Goal: Information Seeking & Learning: Learn about a topic

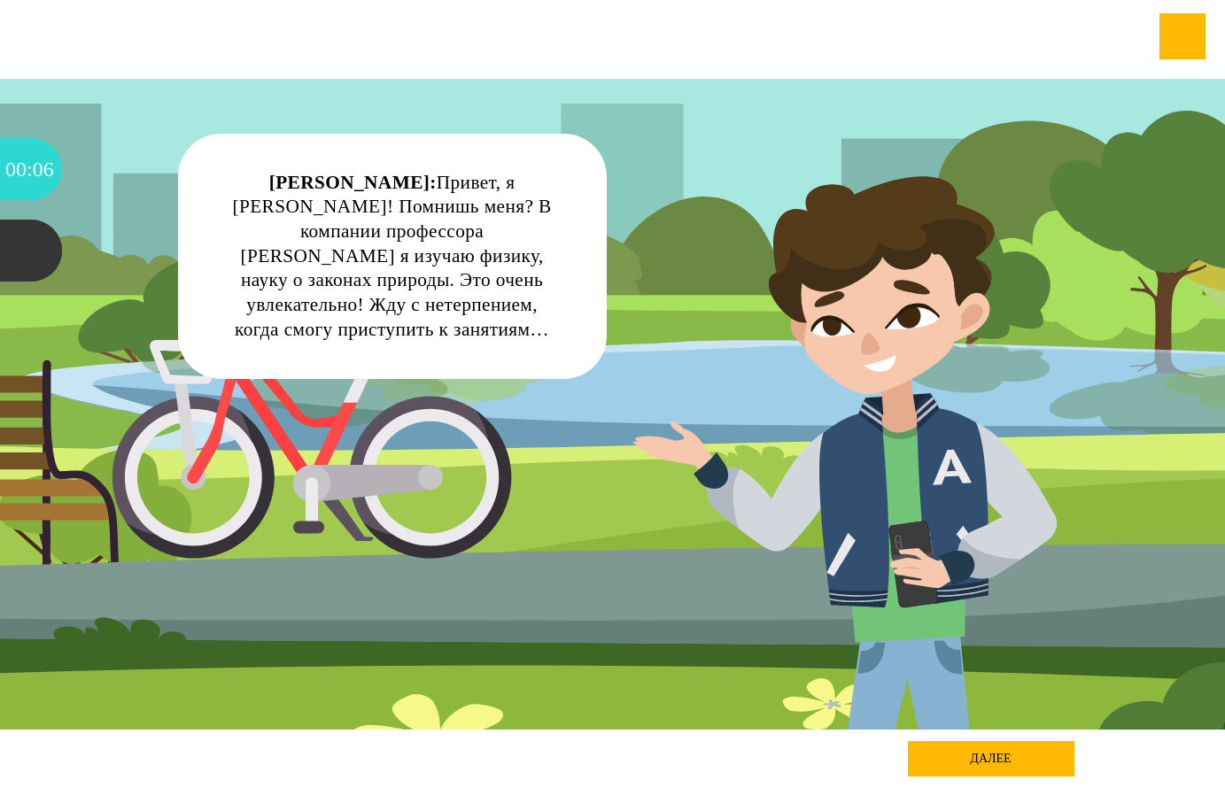
click at [941, 759] on div "далее" at bounding box center [991, 758] width 167 height 35
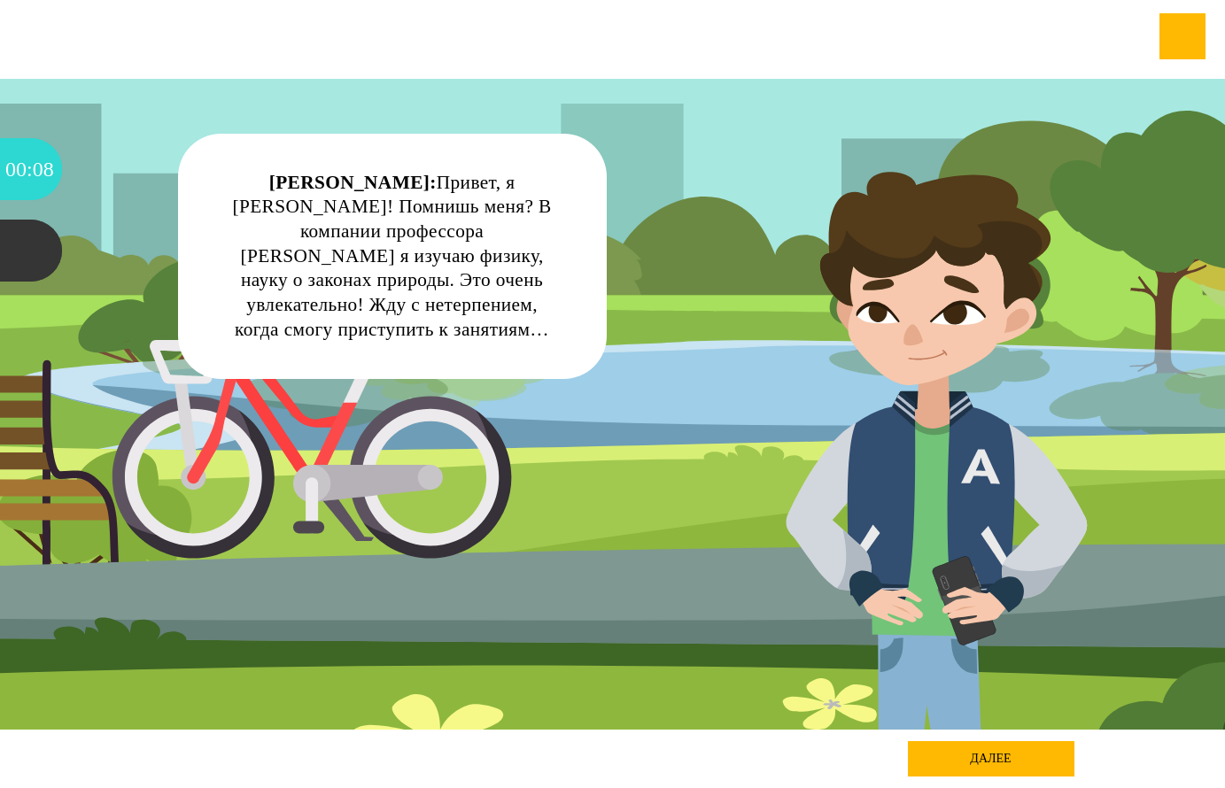
click at [1003, 758] on div "далее" at bounding box center [991, 758] width 167 height 35
click at [1003, 757] on div "далее" at bounding box center [991, 758] width 167 height 35
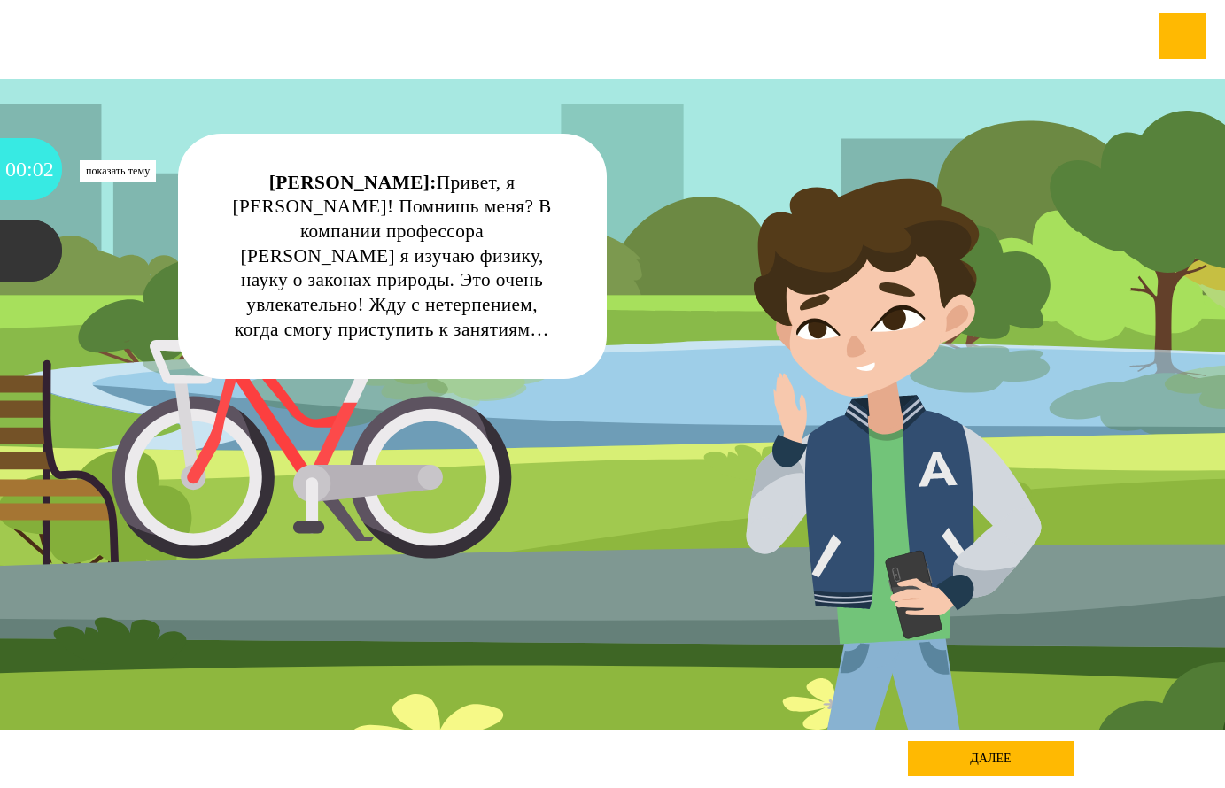
click at [16, 161] on div "00" at bounding box center [15, 169] width 21 height 62
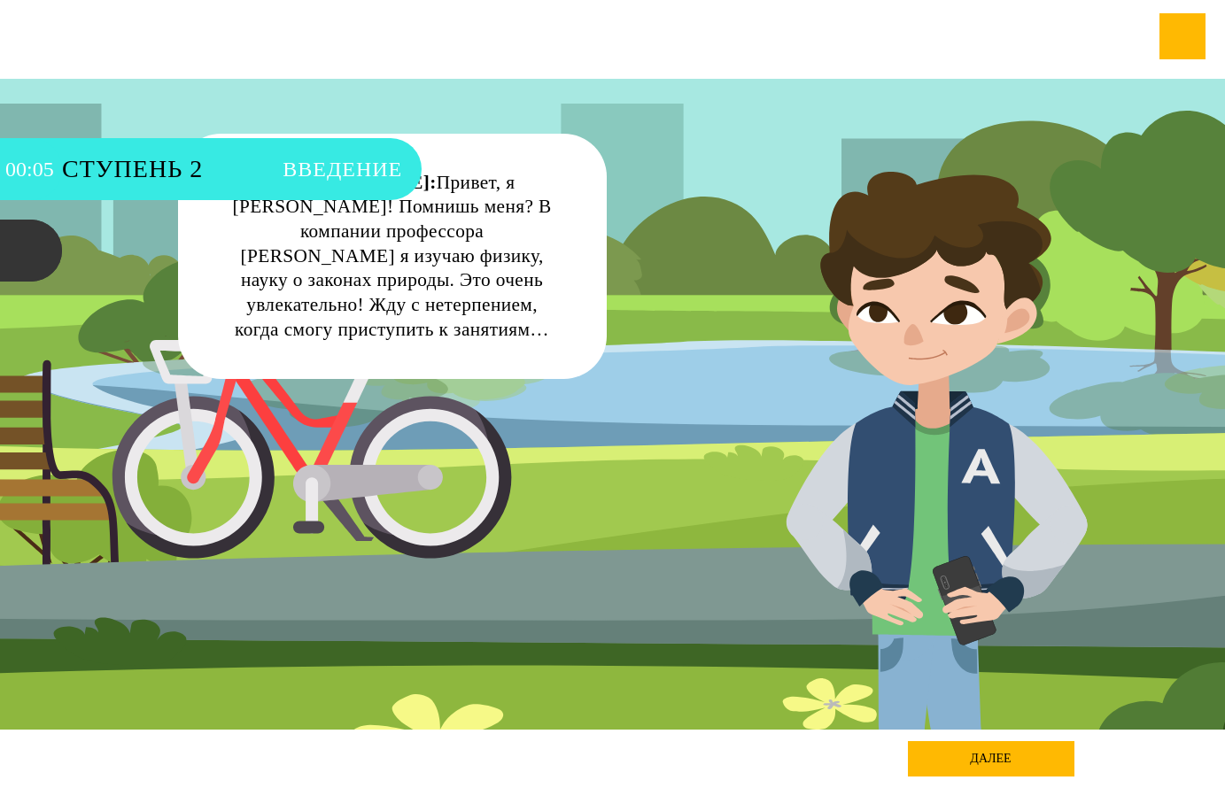
click at [171, 170] on span "Ступень 2" at bounding box center [163, 169] width 203 height 62
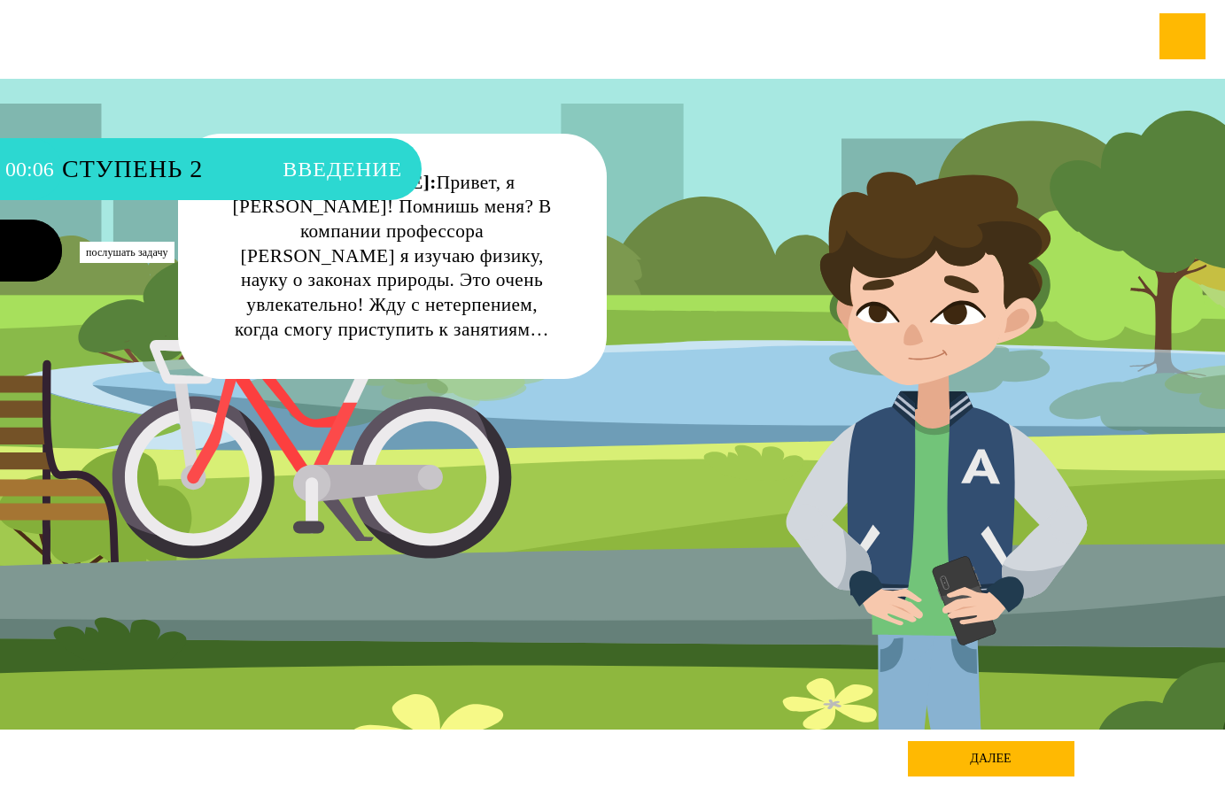
click at [15, 259] on div at bounding box center [31, 251] width 62 height 62
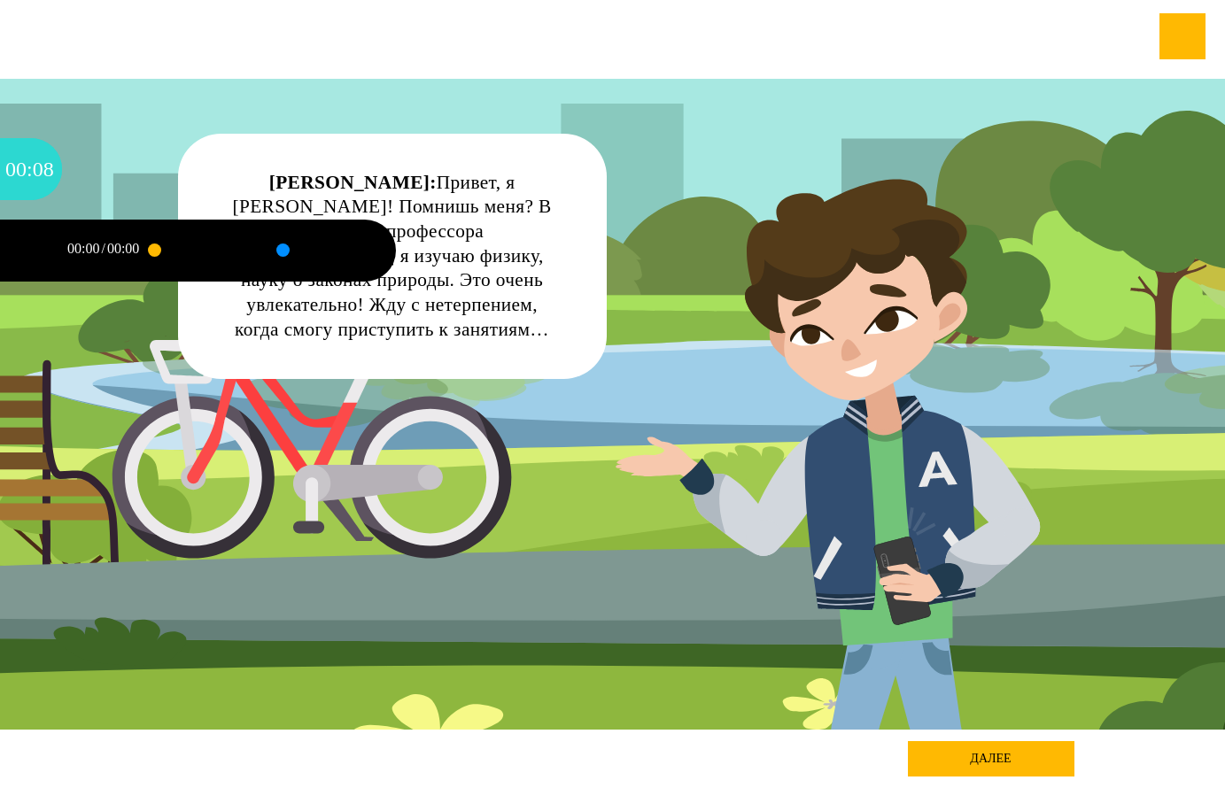
drag, startPoint x: 164, startPoint y: 252, endPoint x: 243, endPoint y: 251, distance: 78.8
click at [243, 251] on div at bounding box center [265, 251] width 222 height 62
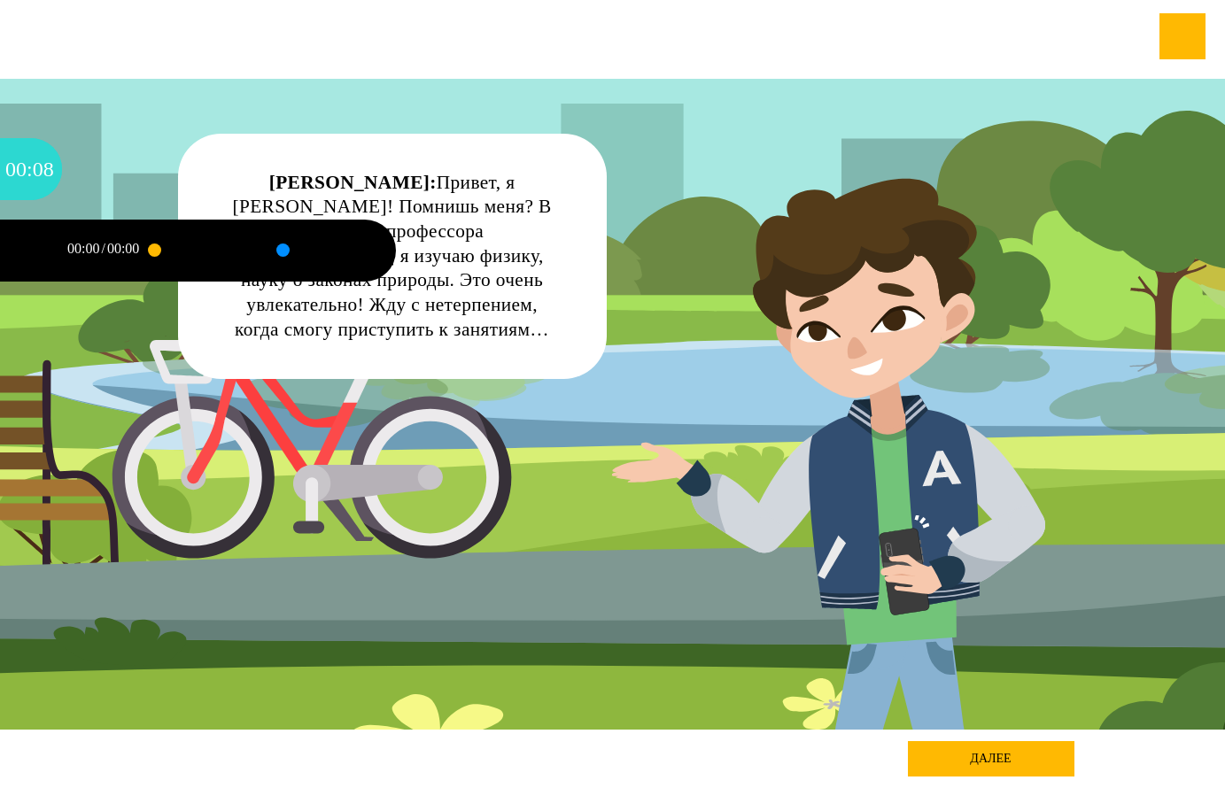
click at [252, 246] on div at bounding box center [260, 250] width 38 height 55
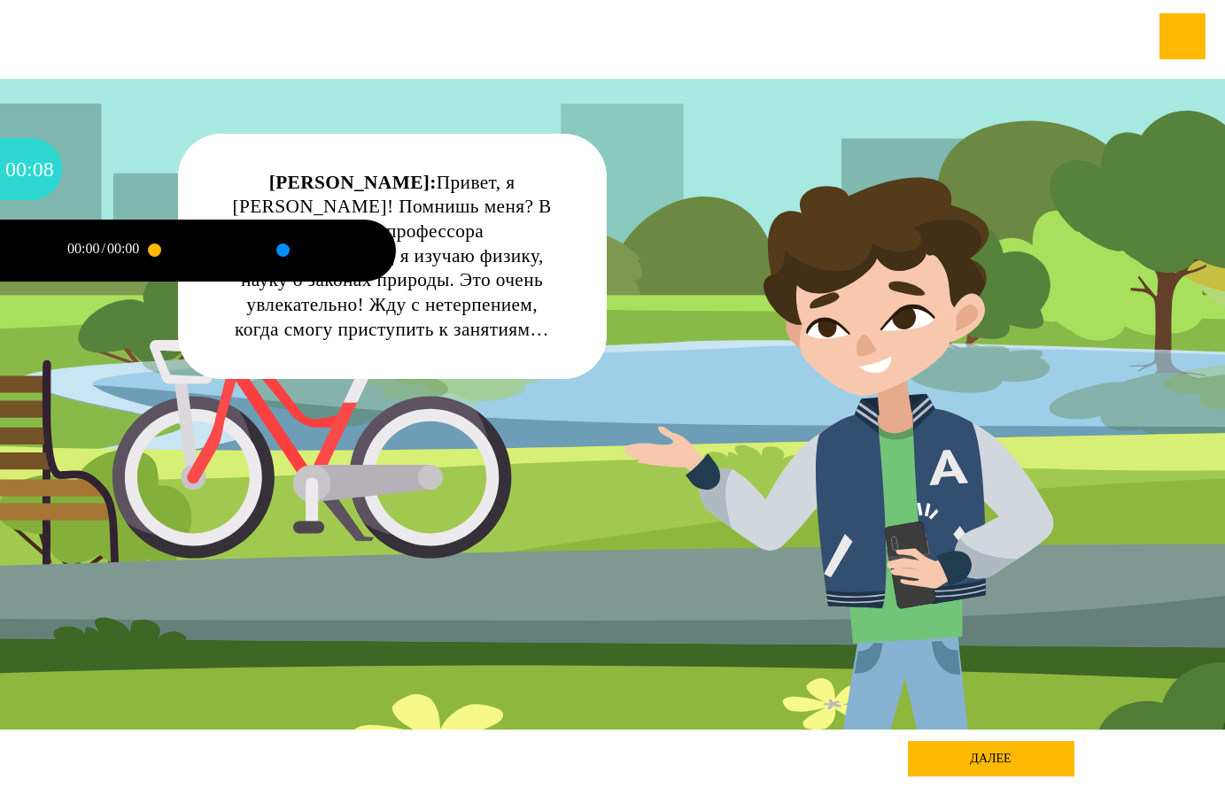
click at [283, 250] on div at bounding box center [283, 250] width 0 height 4
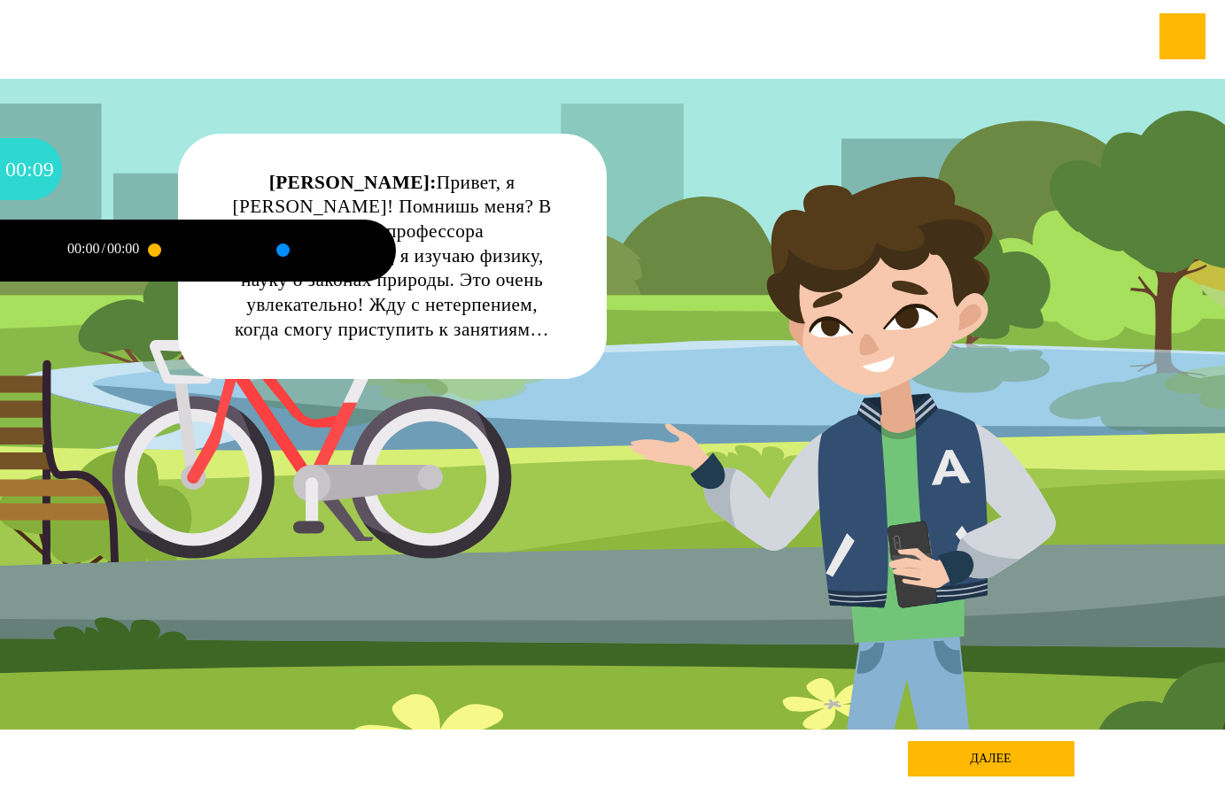
click at [316, 252] on div at bounding box center [324, 251] width 83 height 62
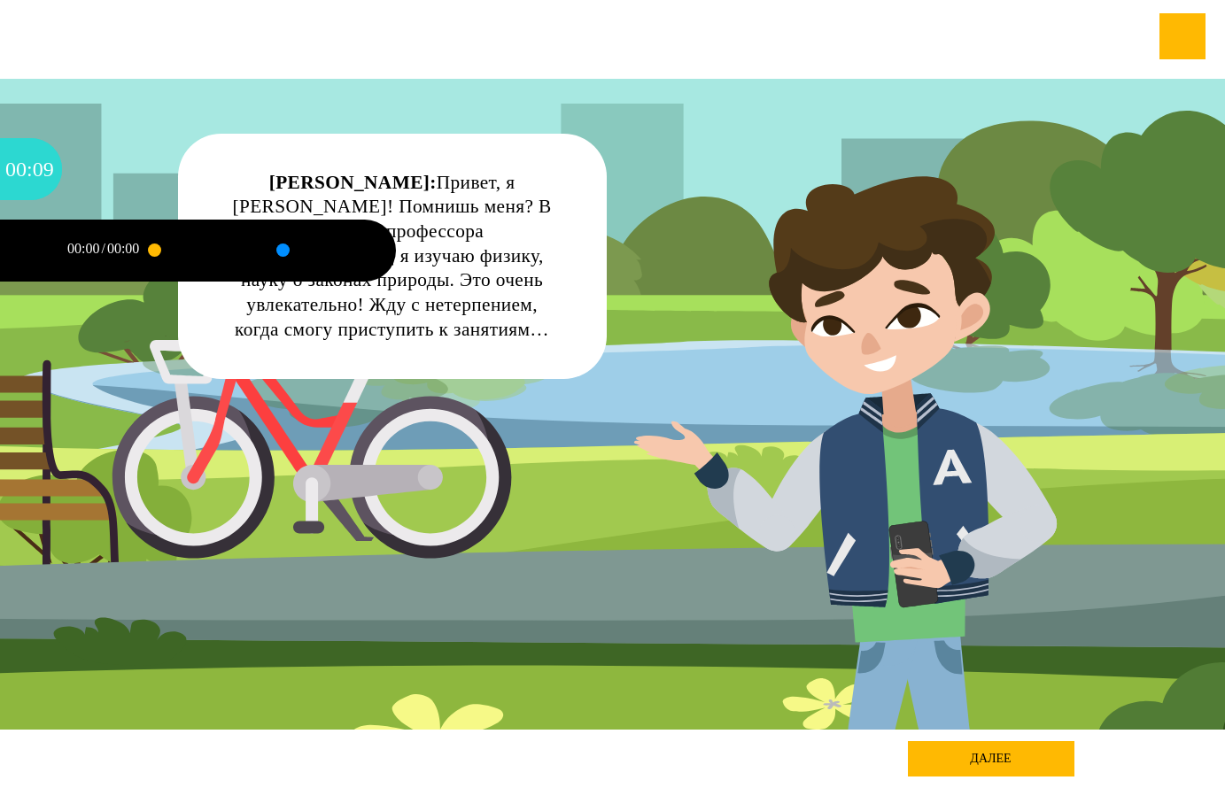
drag, startPoint x: 322, startPoint y: 251, endPoint x: 346, endPoint y: 250, distance: 23.9
click at [322, 251] on div at bounding box center [324, 251] width 83 height 62
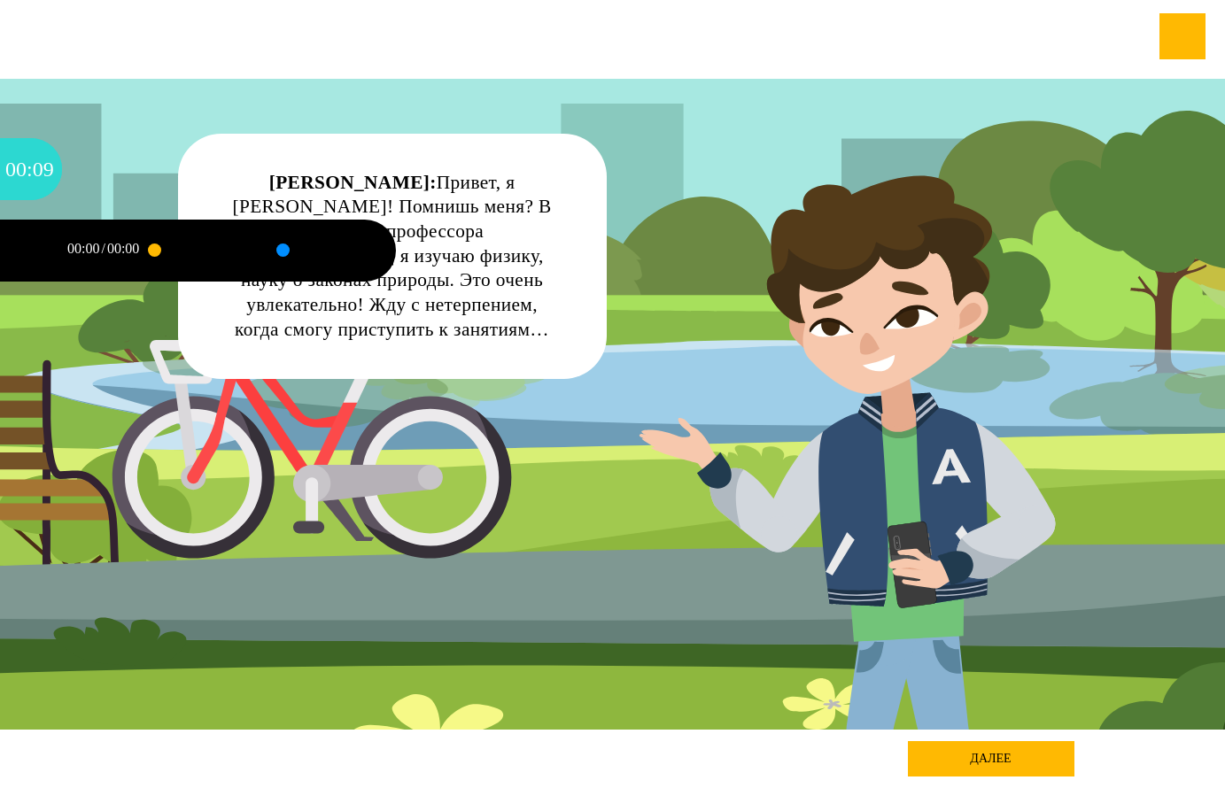
click at [519, 190] on div "[PERSON_NAME]: Привет, я [PERSON_NAME]! Помнишь меня? В компании профессора [PE…" at bounding box center [392, 257] width 330 height 172
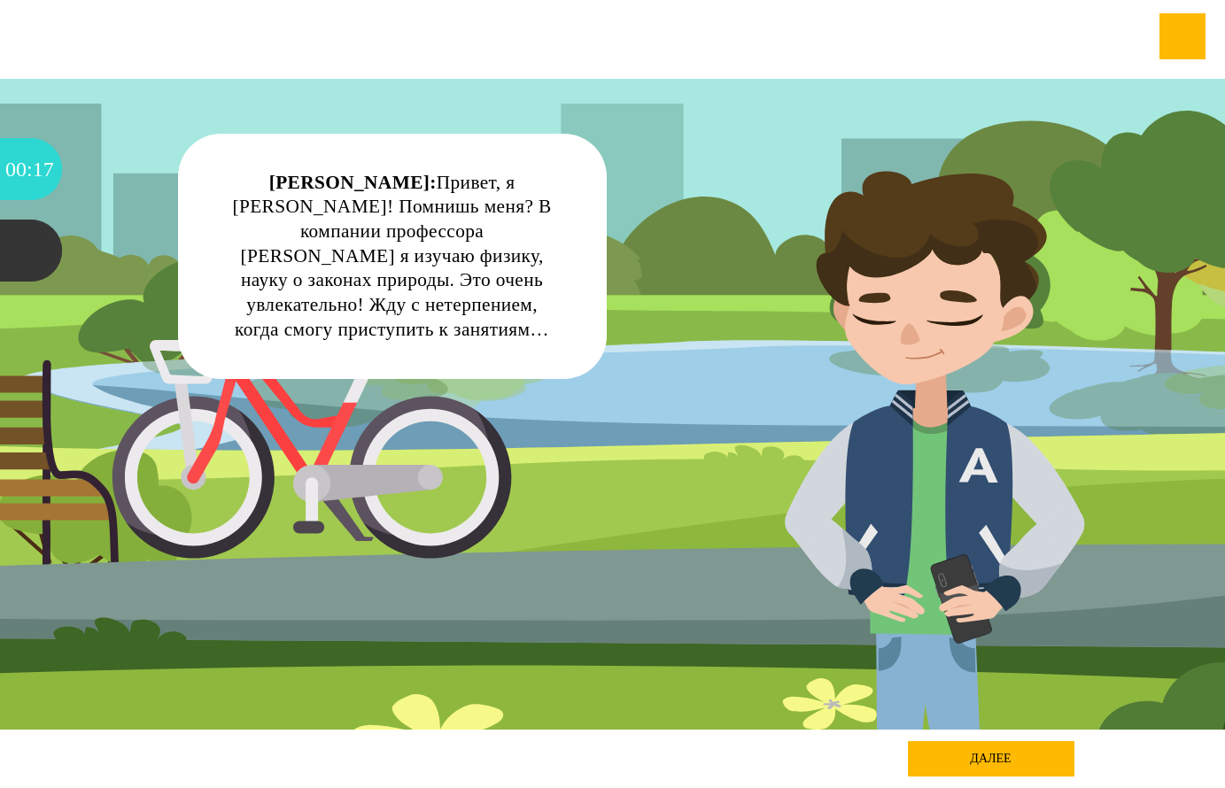
click at [941, 755] on div "далее" at bounding box center [991, 758] width 167 height 35
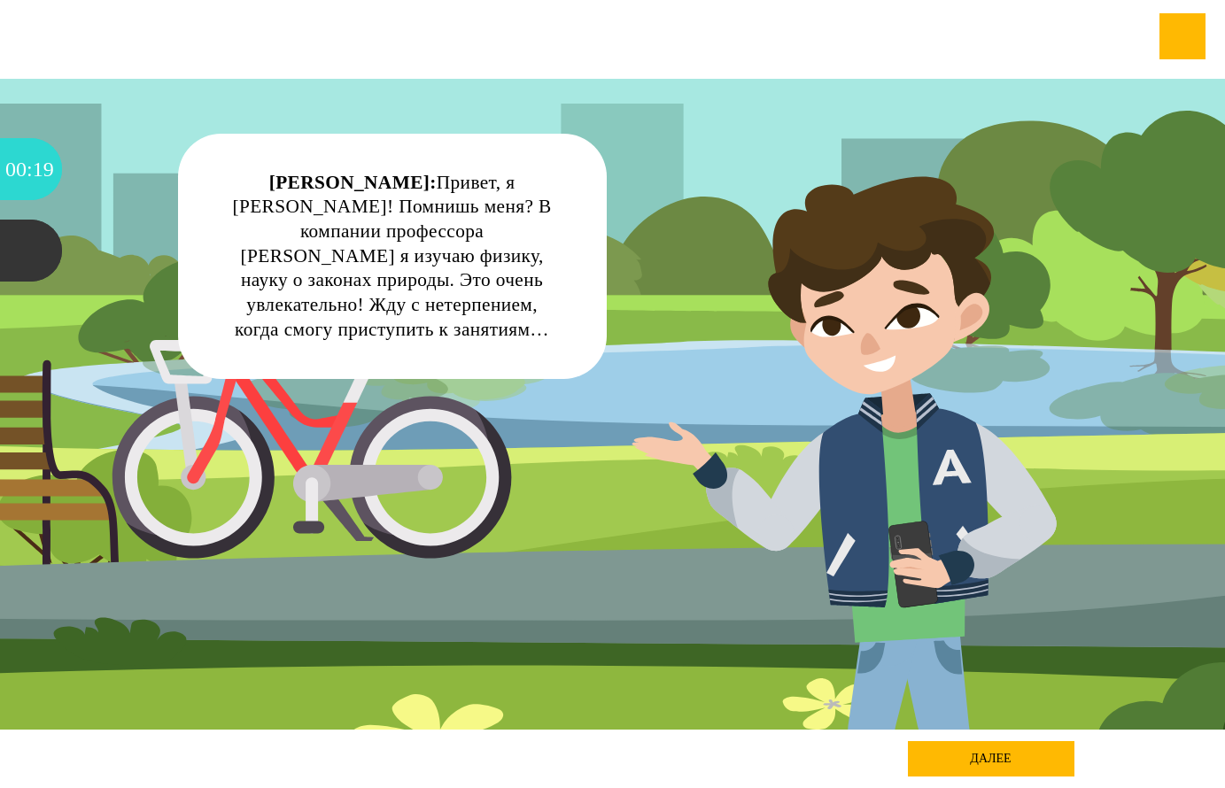
click at [904, 532] on div "[PERSON_NAME]: Привет, я [PERSON_NAME]! Помнишь меня? В компании профессора [PE…" at bounding box center [612, 404] width 1103 height 651
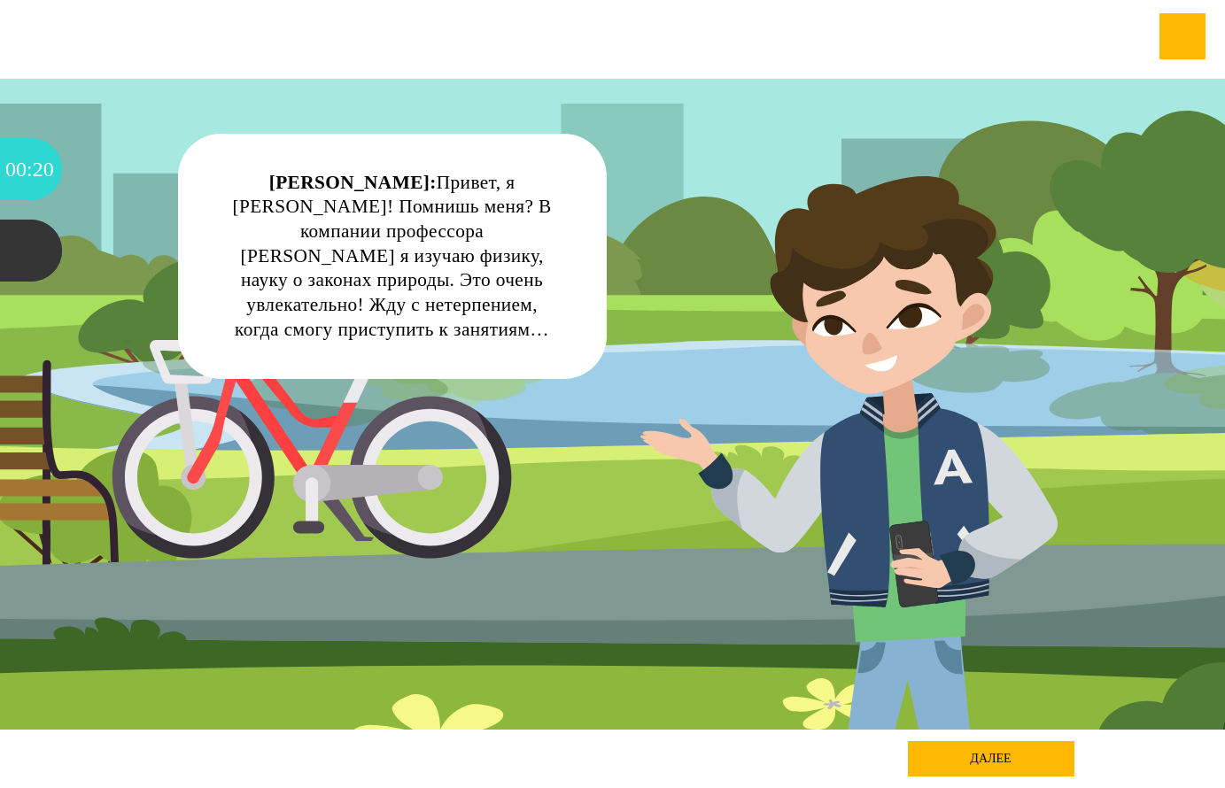
click at [902, 556] on div "[PERSON_NAME]: Привет, я [PERSON_NAME]! Помнишь меня? В компании профессора [PE…" at bounding box center [612, 404] width 1103 height 651
click at [902, 558] on div "[PERSON_NAME]: Привет, я [PERSON_NAME]! Помнишь меня? В компании профессора [PE…" at bounding box center [612, 404] width 1103 height 651
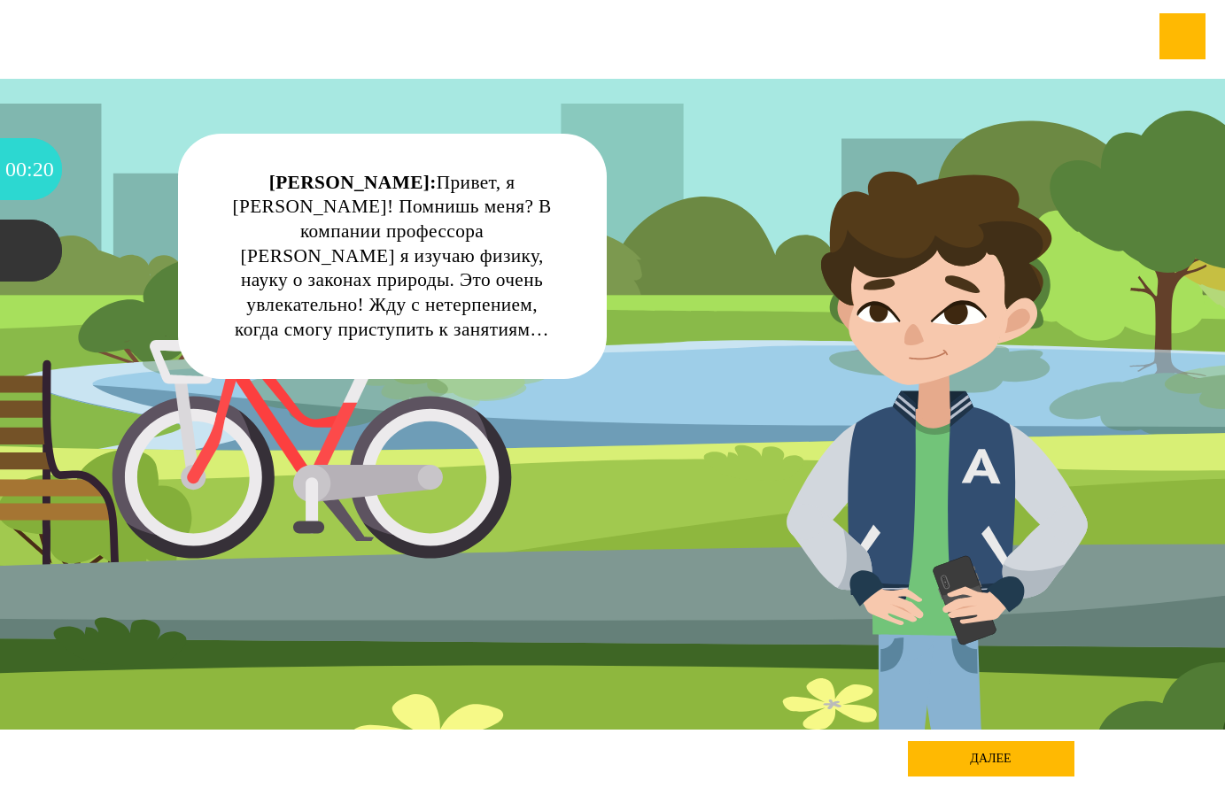
click at [507, 352] on div "[PERSON_NAME]: Привет, я [PERSON_NAME]! Помнишь меня? В компании профессора [PE…" at bounding box center [392, 256] width 429 height 245
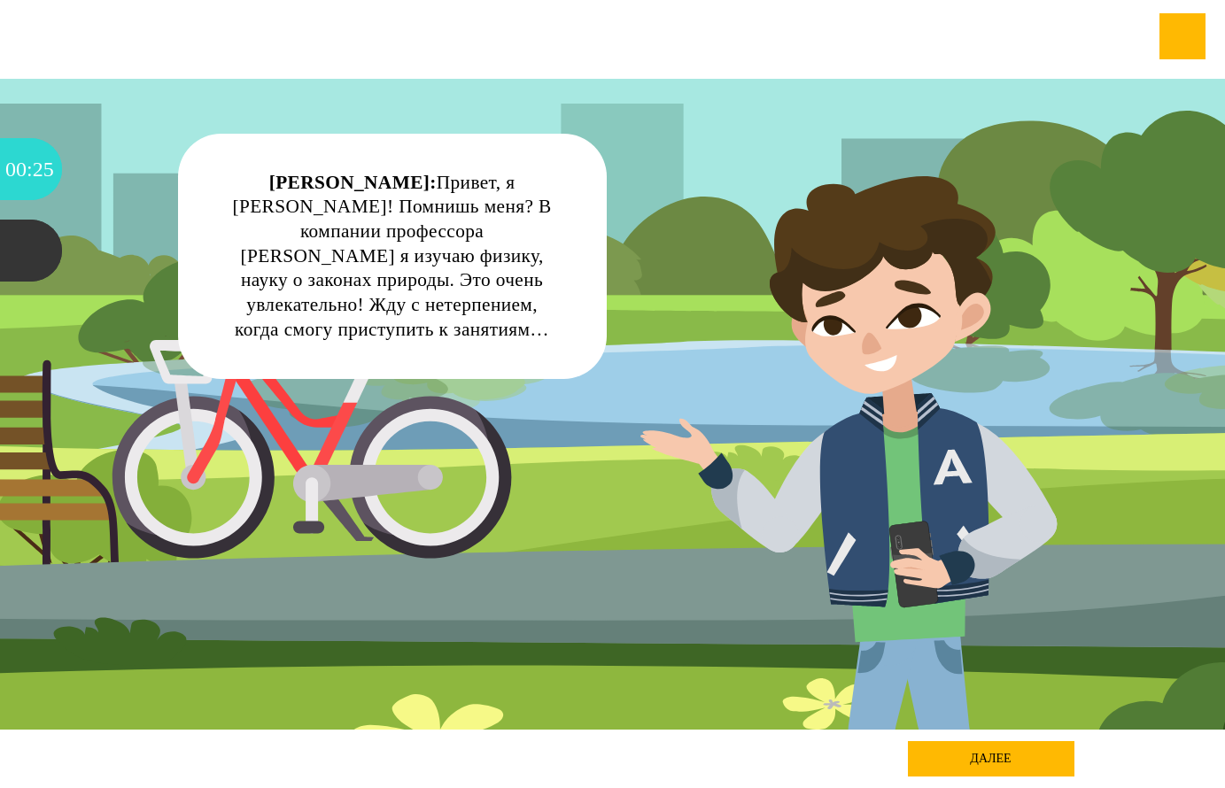
click at [884, 182] on div "[PERSON_NAME]: Привет, я [PERSON_NAME]! Помнишь меня? В компании профессора [PE…" at bounding box center [612, 404] width 1103 height 651
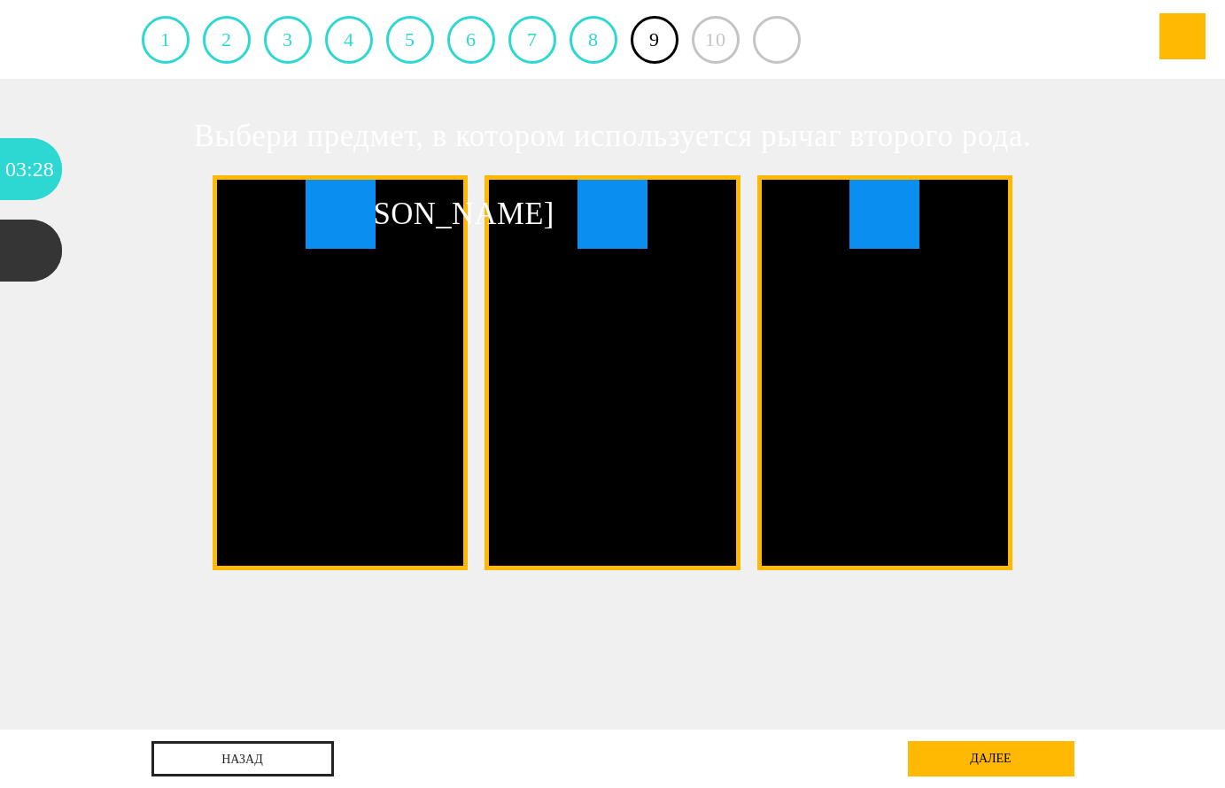
click at [964, 760] on div "далее" at bounding box center [991, 758] width 167 height 35
click at [363, 230] on span "А" at bounding box center [341, 215] width 70 height 70
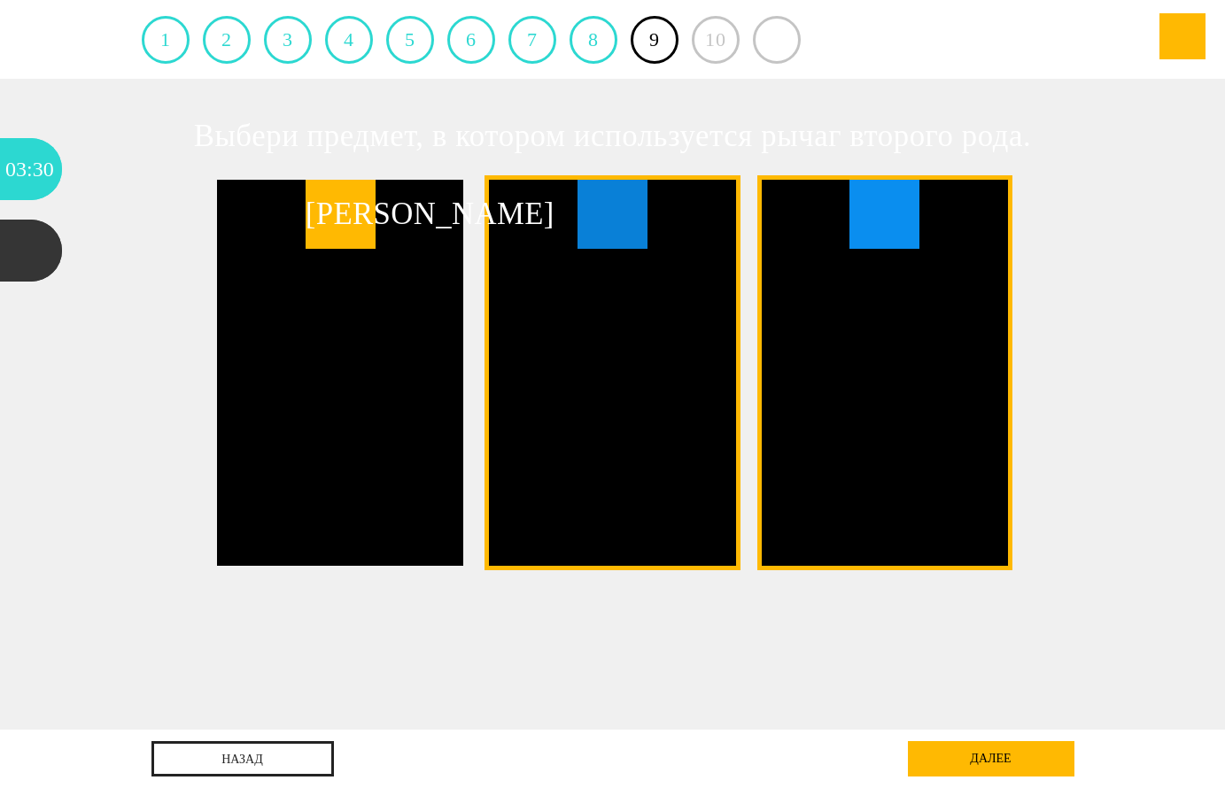
click at [633, 234] on span "Б" at bounding box center [612, 215] width 70 height 70
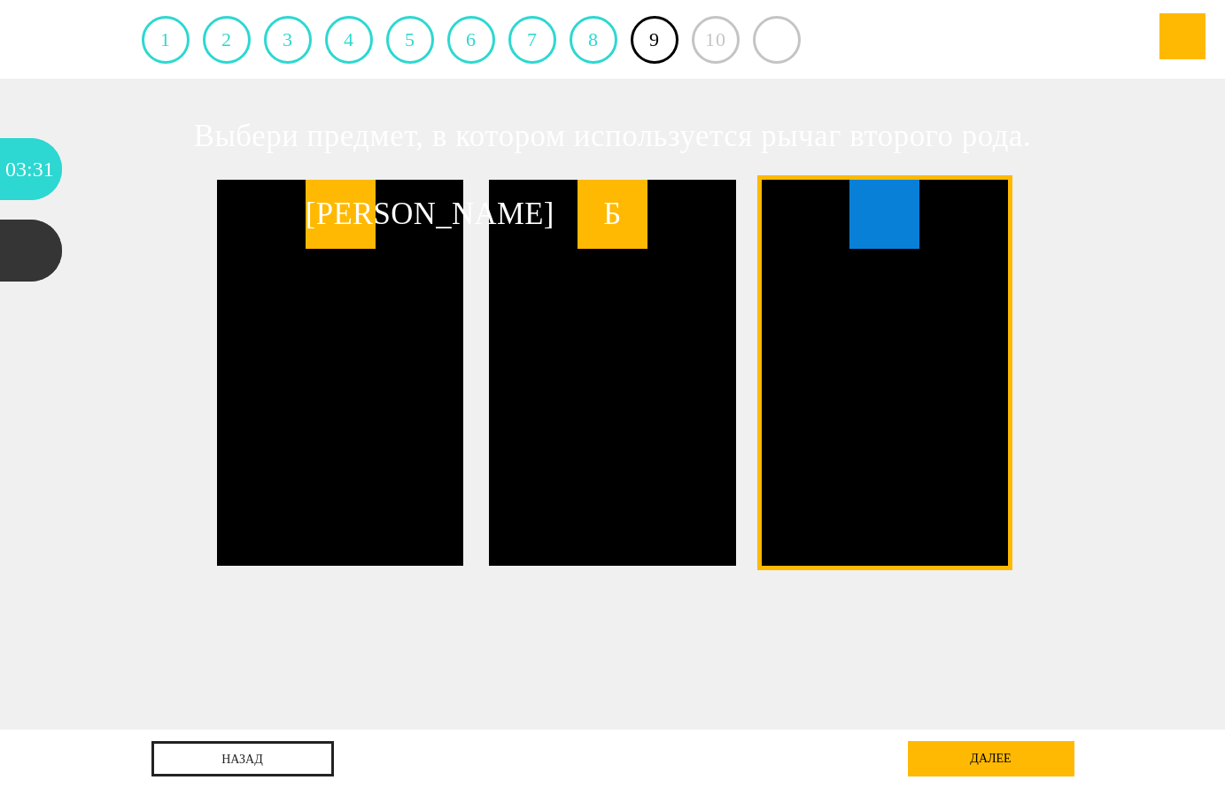
click at [891, 213] on span "В" at bounding box center [884, 215] width 70 height 70
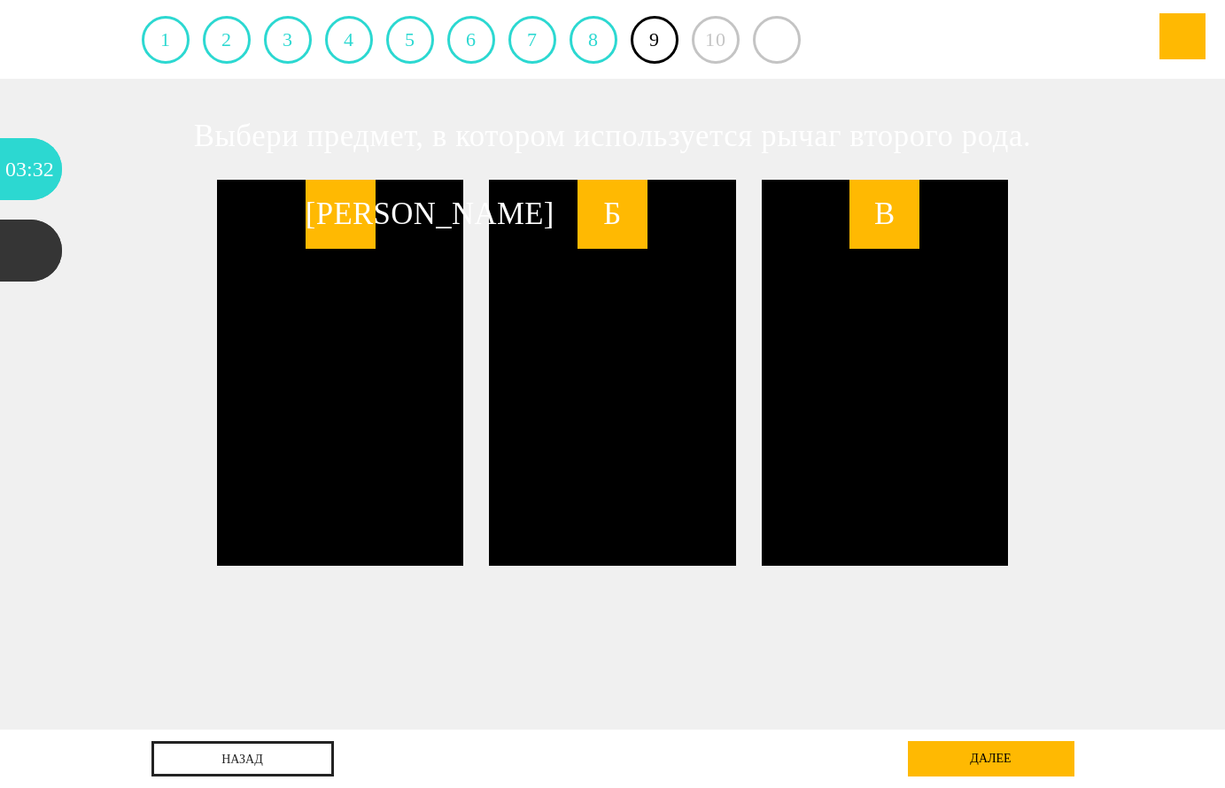
click at [1004, 757] on div "далее" at bounding box center [991, 758] width 167 height 35
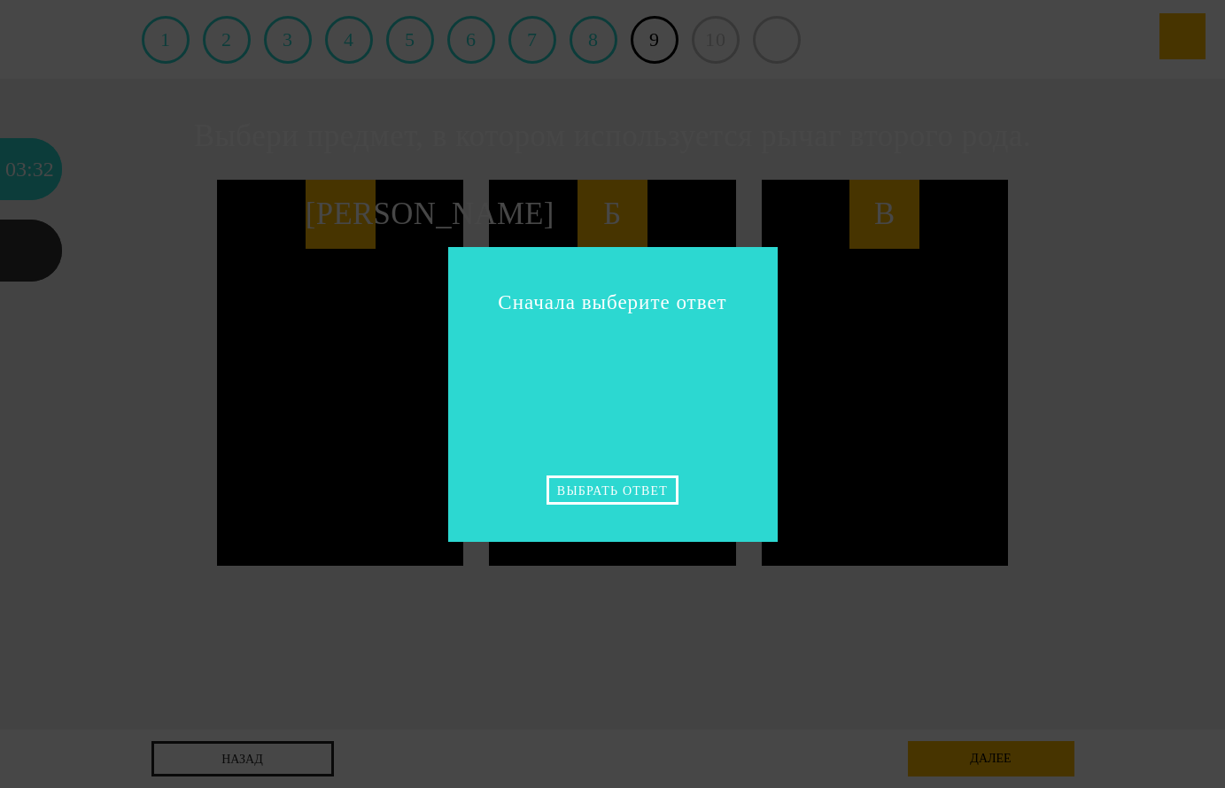
click at [585, 488] on div "Выбрать ответ" at bounding box center [612, 490] width 132 height 29
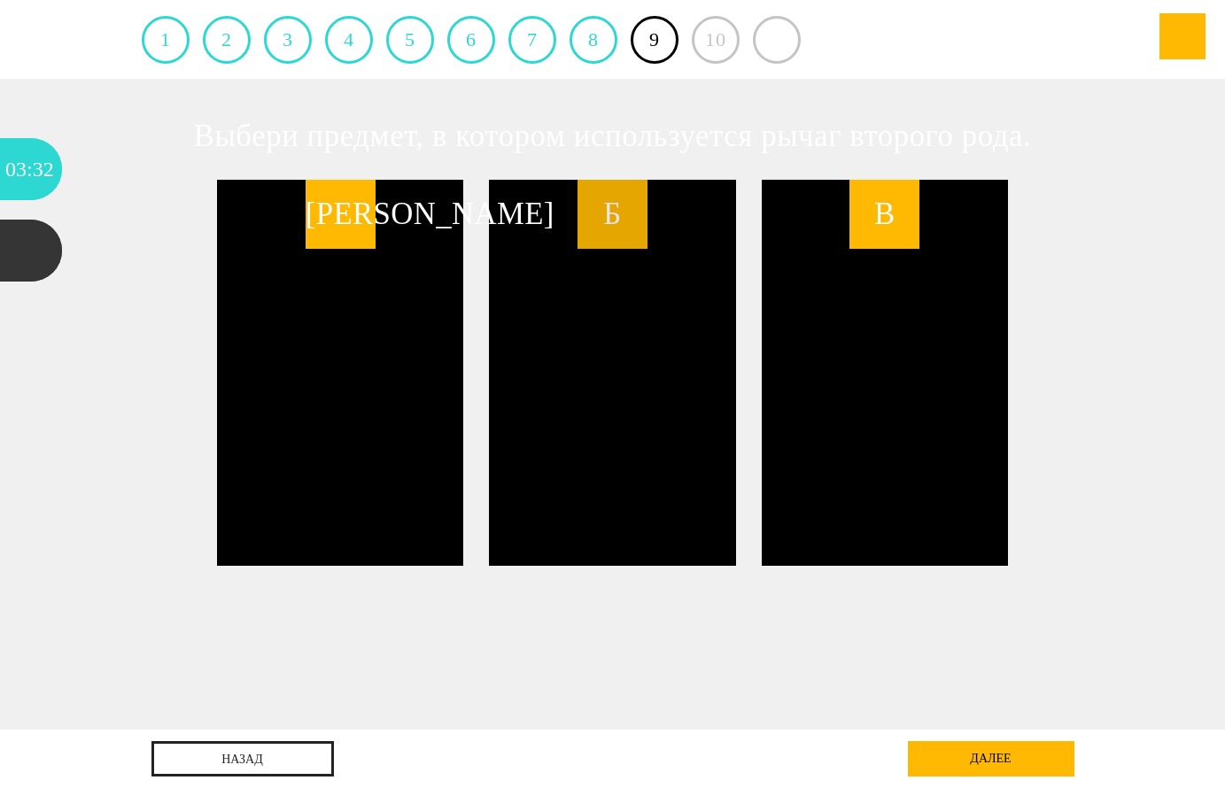
click at [583, 430] on div "Б" at bounding box center [612, 373] width 246 height 386
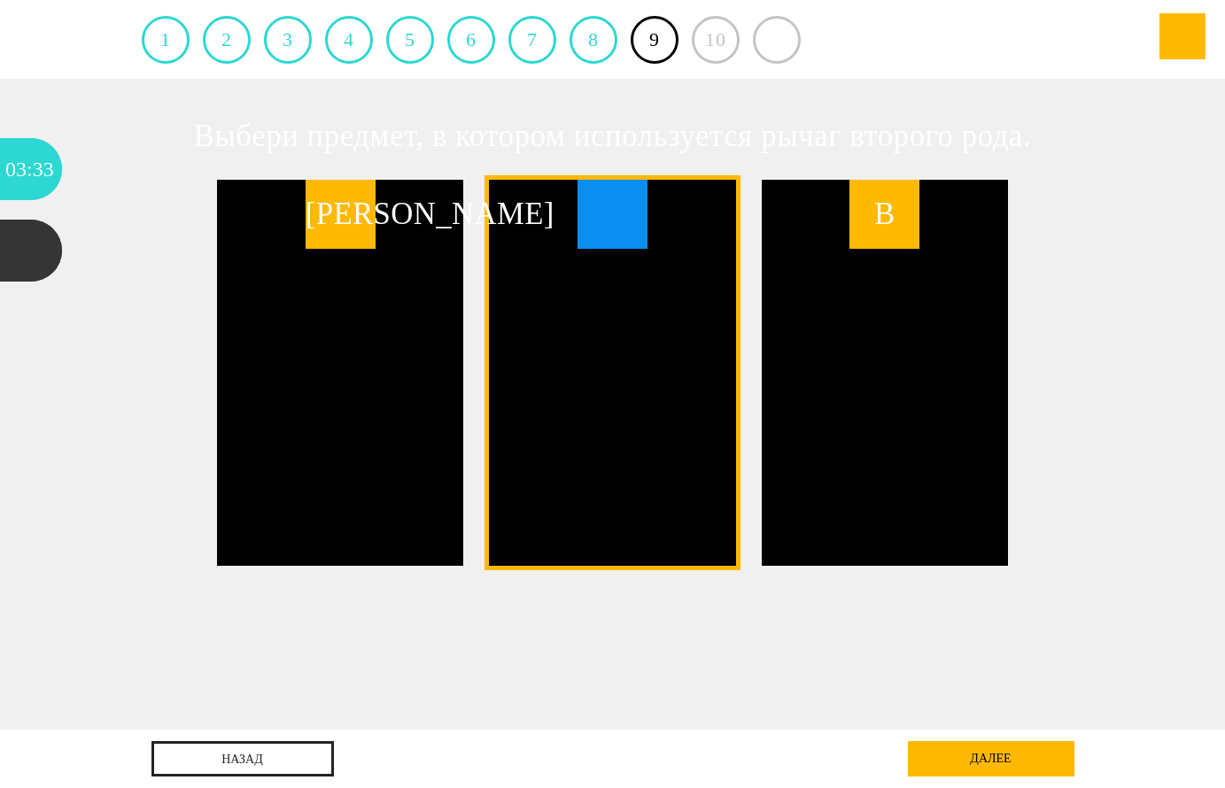
click at [972, 755] on div "далее" at bounding box center [991, 758] width 167 height 35
click at [715, 45] on div "10" at bounding box center [716, 40] width 48 height 48
click at [596, 45] on link "8" at bounding box center [593, 40] width 48 height 48
